Goal: Navigation & Orientation: Find specific page/section

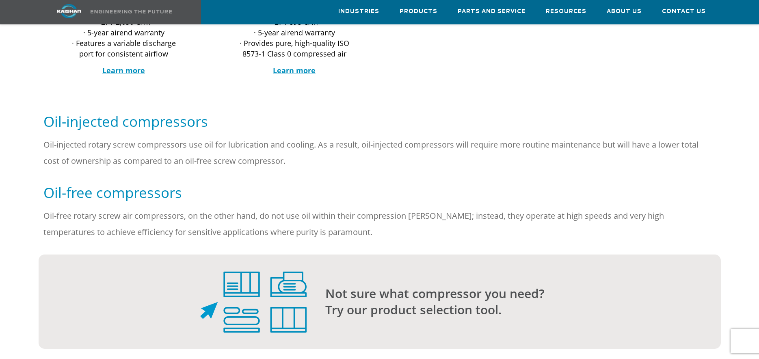
scroll to position [487, 0]
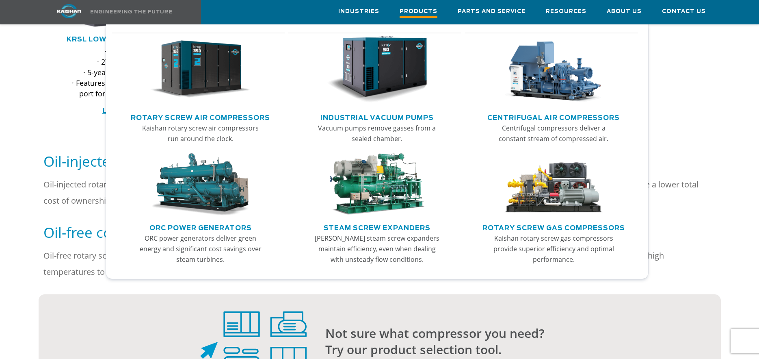
click at [425, 11] on span "Products" at bounding box center [419, 12] width 38 height 11
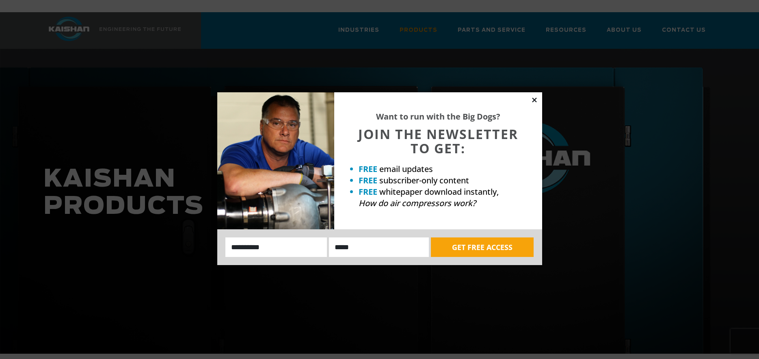
click at [535, 99] on icon at bounding box center [534, 99] width 4 height 4
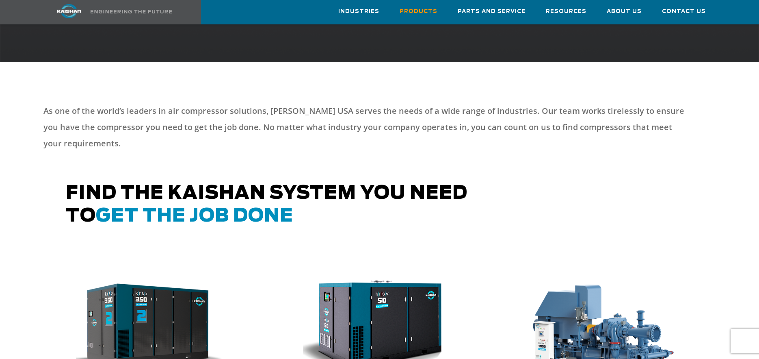
scroll to position [244, 0]
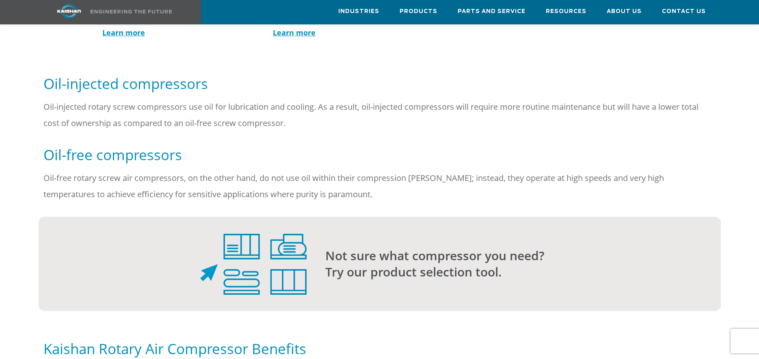
scroll to position [569, 0]
